Goal: Check status: Check status

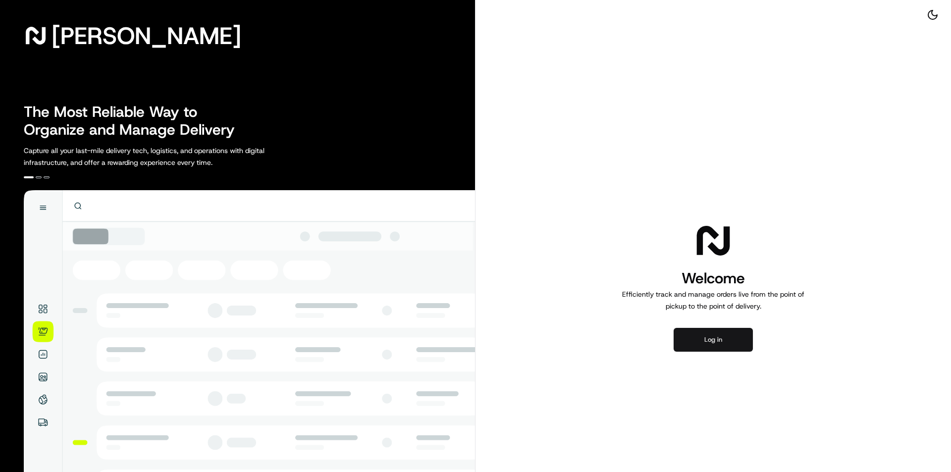
click at [737, 347] on button "Log in" at bounding box center [713, 340] width 79 height 24
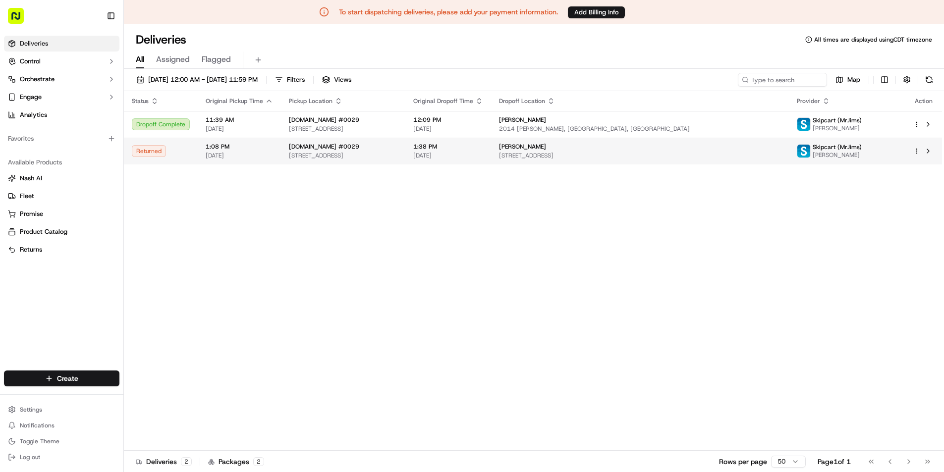
click at [233, 150] on span "1:08 PM" at bounding box center [239, 147] width 67 height 8
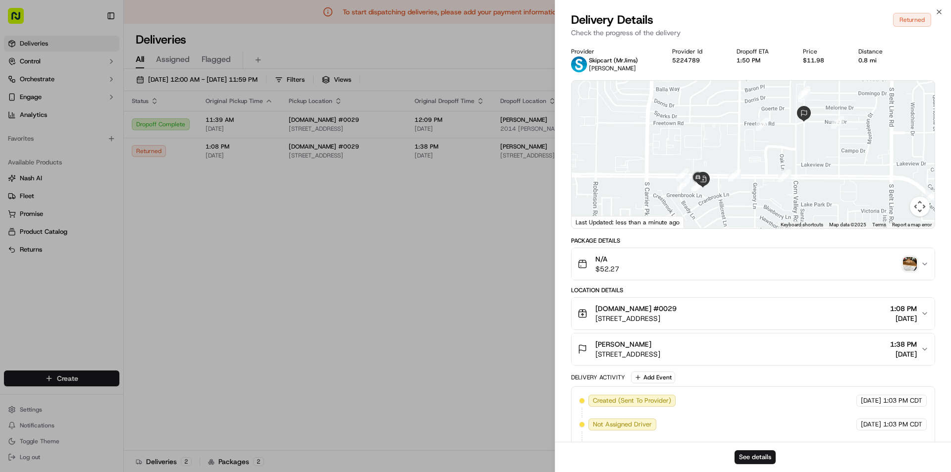
click at [916, 266] on img "button" at bounding box center [910, 264] width 14 height 14
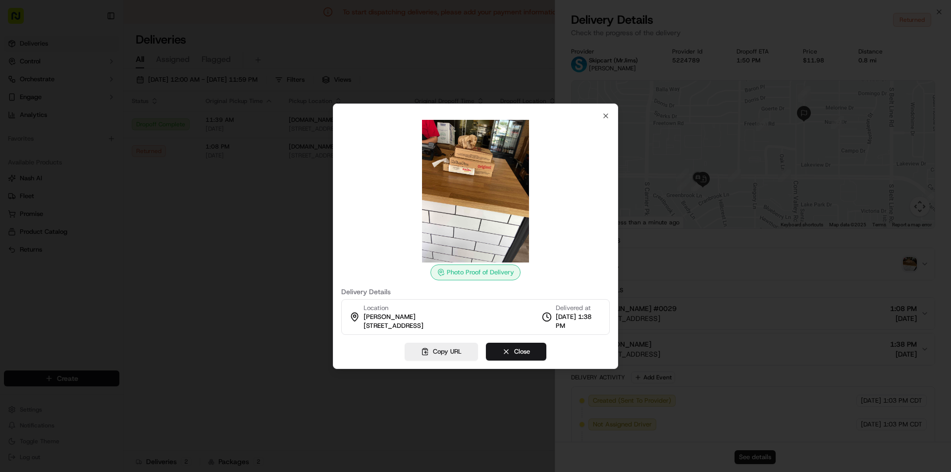
click at [472, 271] on div "Photo Proof of Delivery" at bounding box center [476, 273] width 90 height 16
click at [606, 113] on icon "button" at bounding box center [606, 116] width 8 height 8
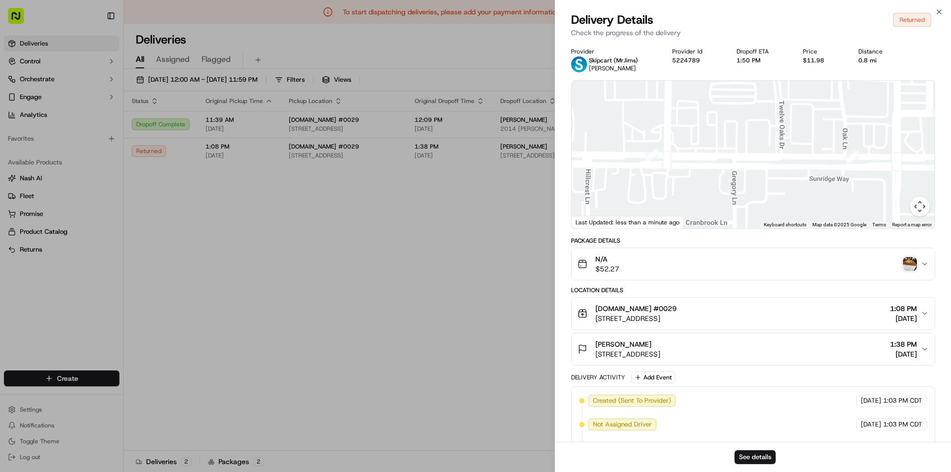
drag, startPoint x: 720, startPoint y: 169, endPoint x: 781, endPoint y: 157, distance: 61.6
click at [781, 157] on div at bounding box center [753, 155] width 363 height 148
click at [941, 11] on icon "button" at bounding box center [939, 12] width 8 height 8
